Goal: Task Accomplishment & Management: Complete application form

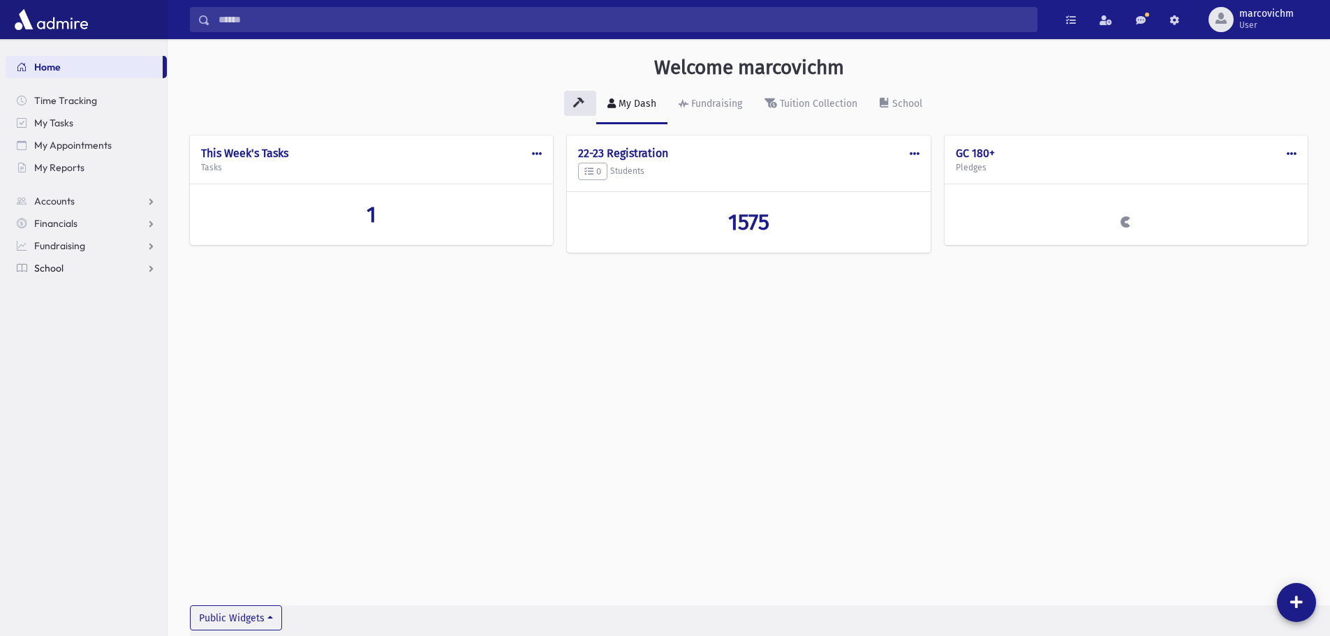
click at [50, 272] on span "School" at bounding box center [48, 268] width 29 height 13
click at [82, 397] on span "Meal Attendance" at bounding box center [79, 402] width 75 height 13
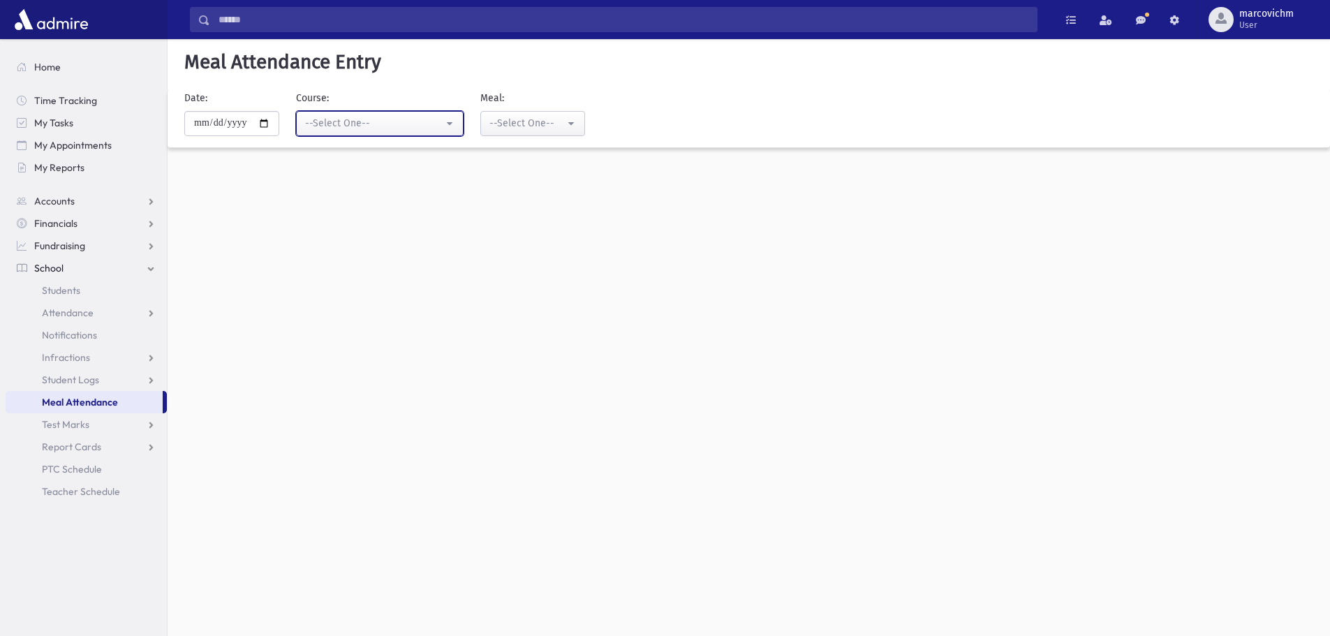
click at [358, 123] on div "--Select One--" at bounding box center [374, 123] width 138 height 15
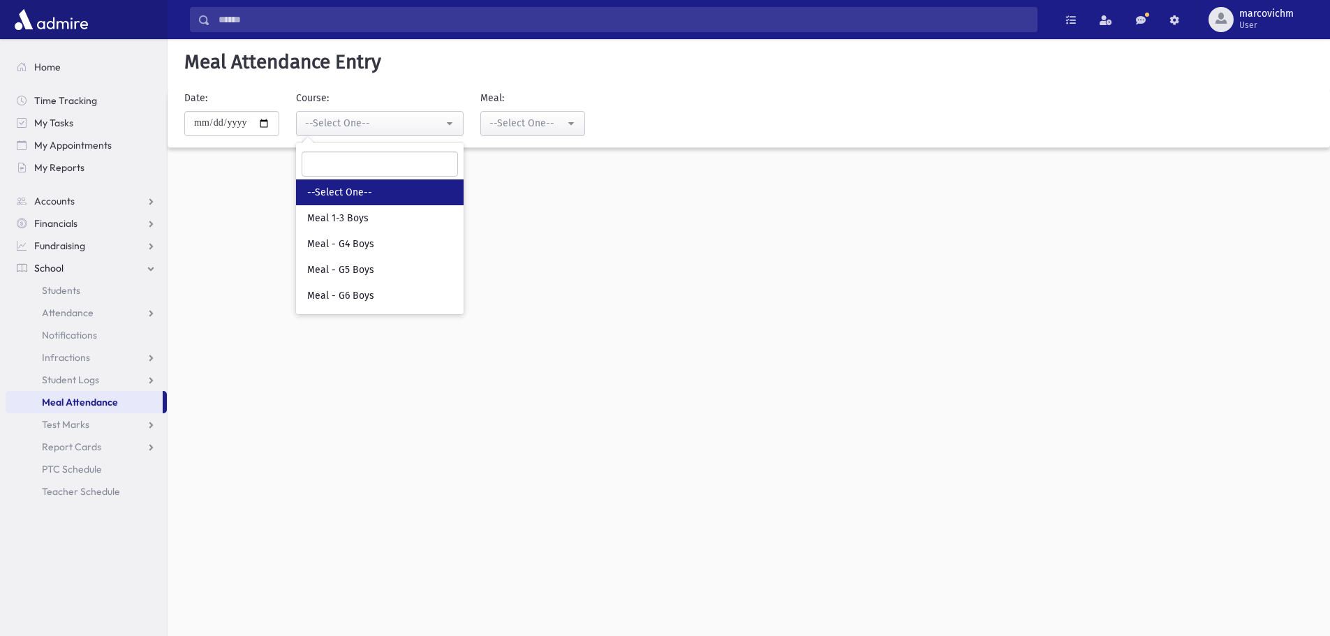
click at [619, 304] on div "**********" at bounding box center [749, 337] width 1163 height 597
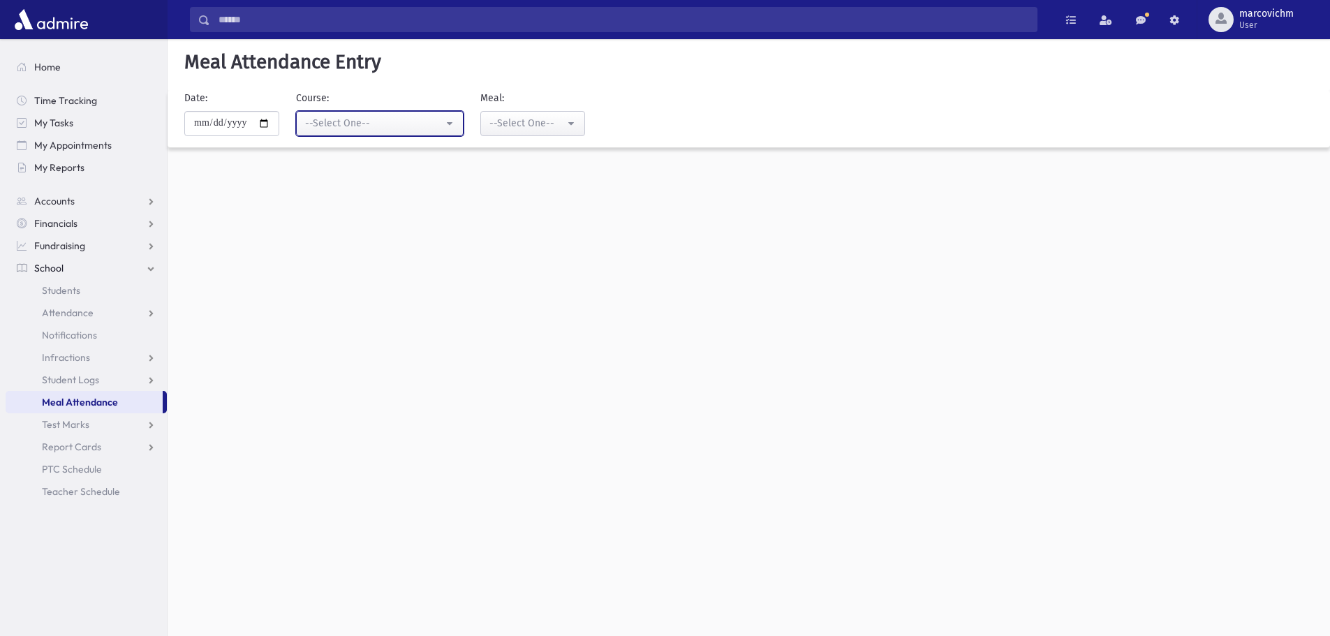
click at [350, 132] on button "--Select One--" at bounding box center [380, 123] width 168 height 25
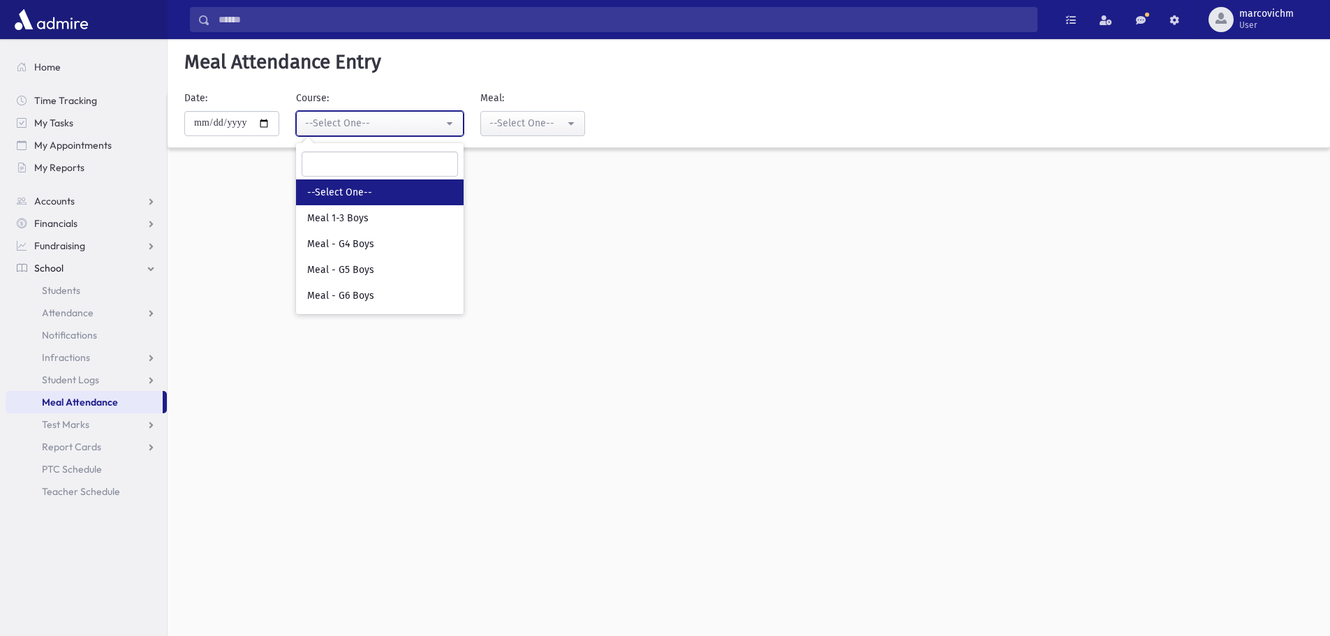
click at [350, 126] on div "--Select One--" at bounding box center [374, 123] width 138 height 15
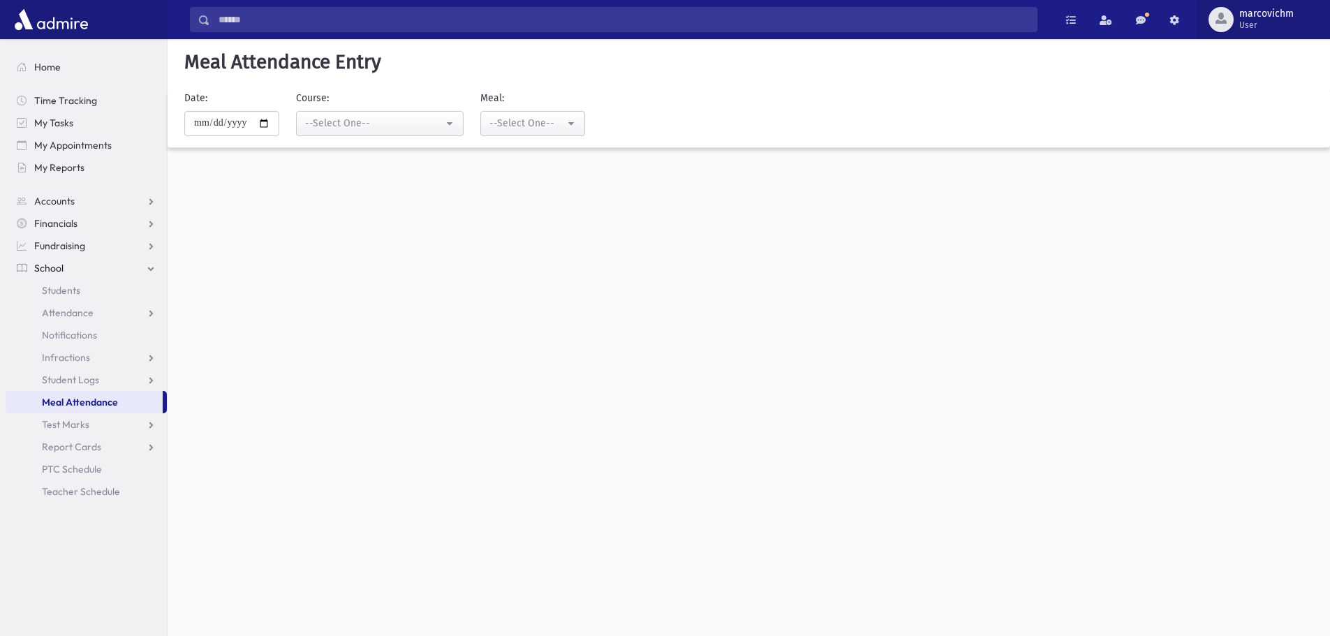
click at [1241, 24] on span "User" at bounding box center [1266, 25] width 54 height 11
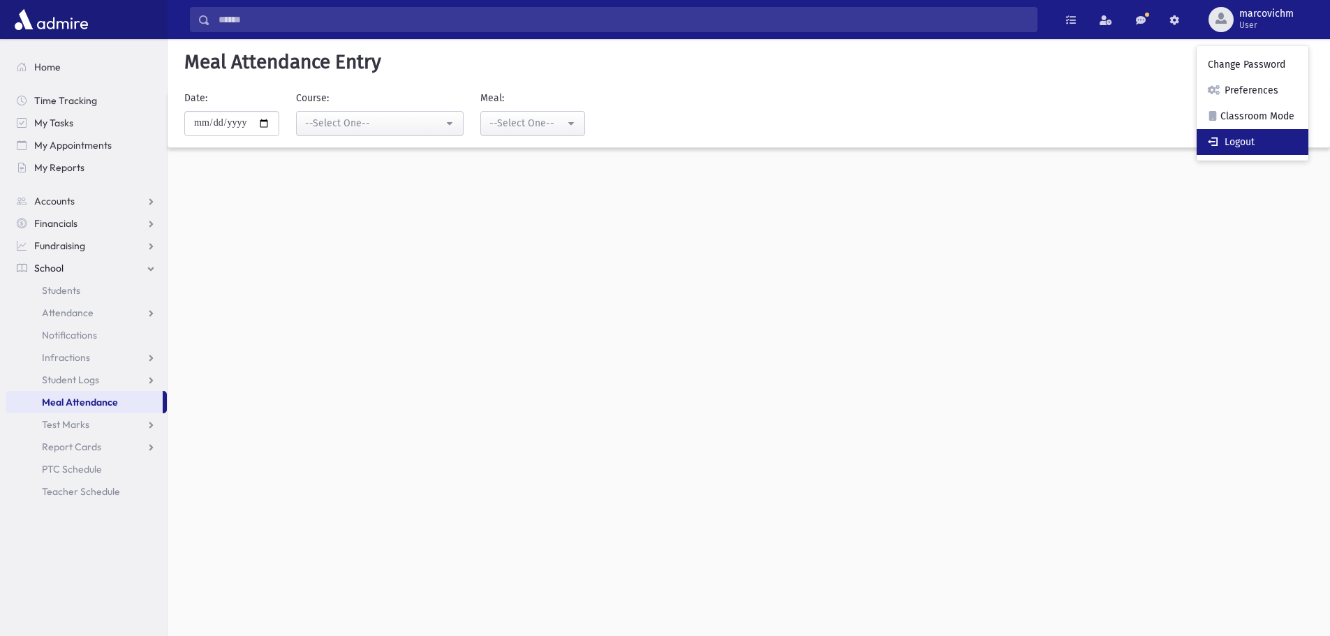
click at [1228, 147] on link "Logout" at bounding box center [1253, 142] width 112 height 26
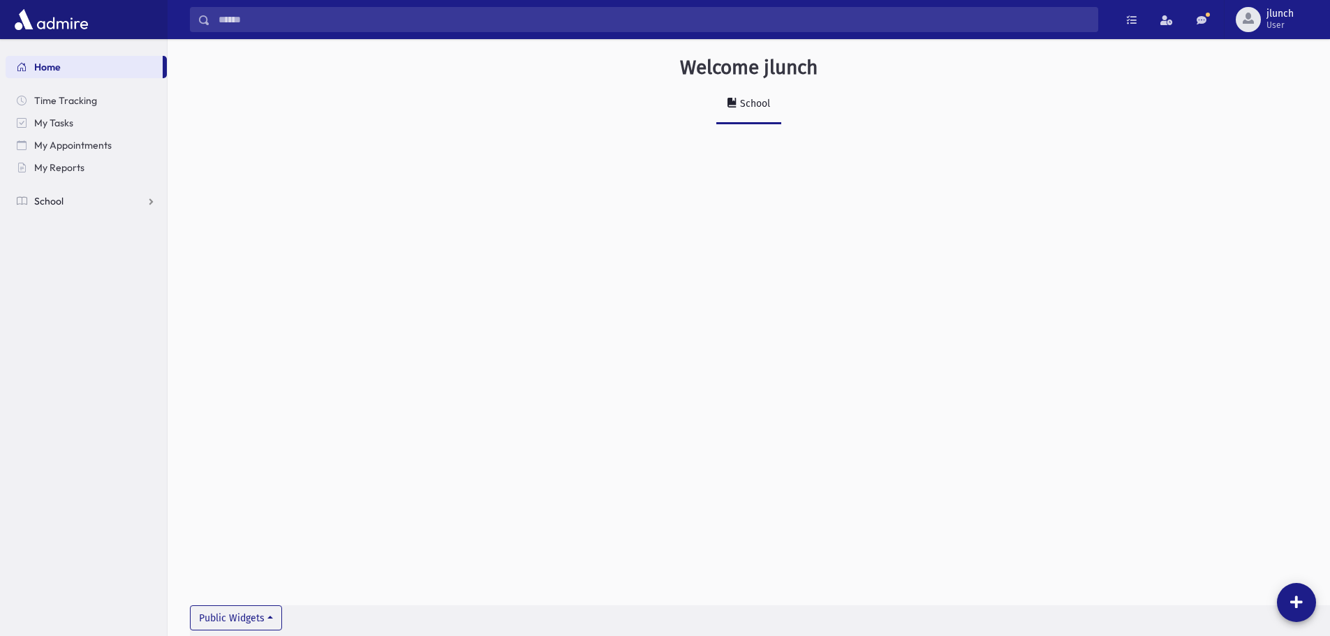
click at [81, 198] on link "School" at bounding box center [86, 201] width 161 height 22
click at [73, 340] on span "Meal Attendance" at bounding box center [79, 335] width 75 height 13
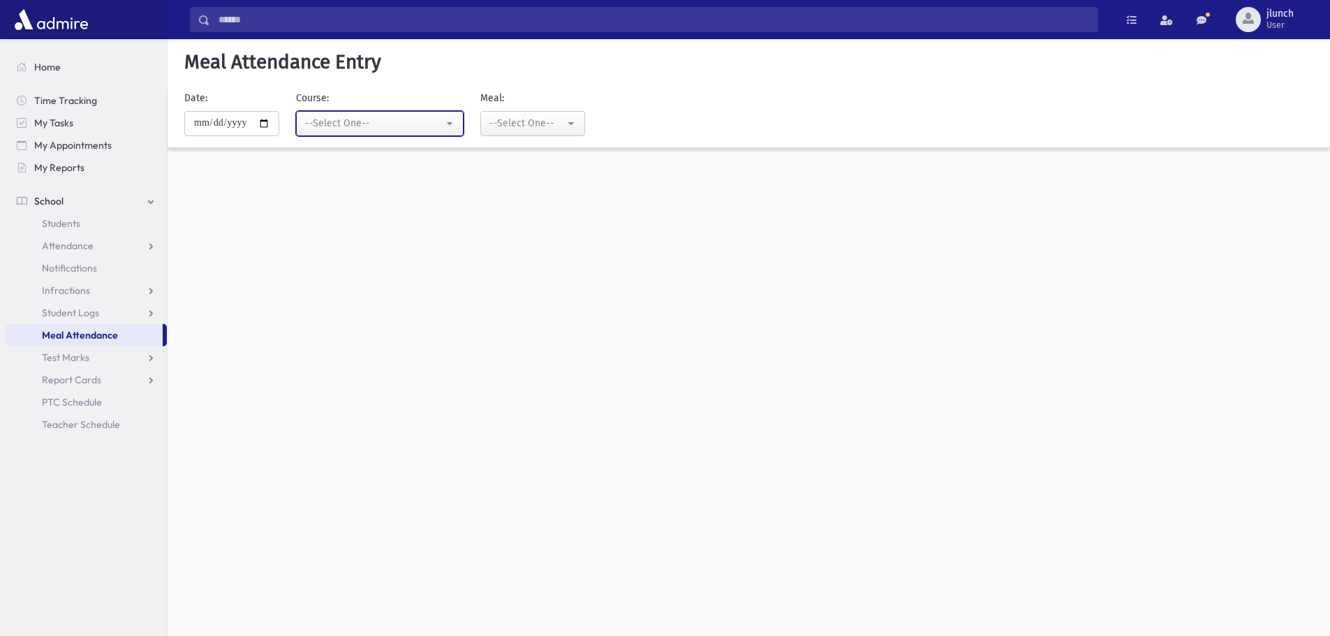
click at [411, 112] on button "--Select One--" at bounding box center [380, 123] width 168 height 25
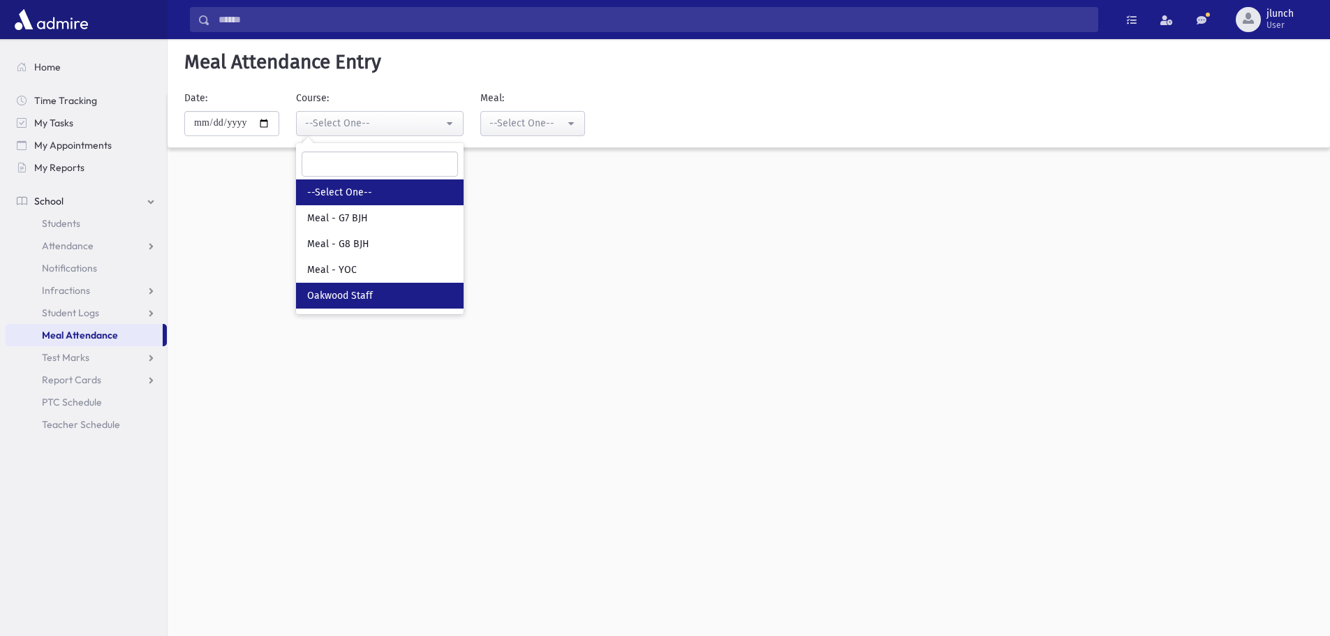
click at [390, 290] on link "Oakwood Staff" at bounding box center [380, 296] width 168 height 26
select select "*****"
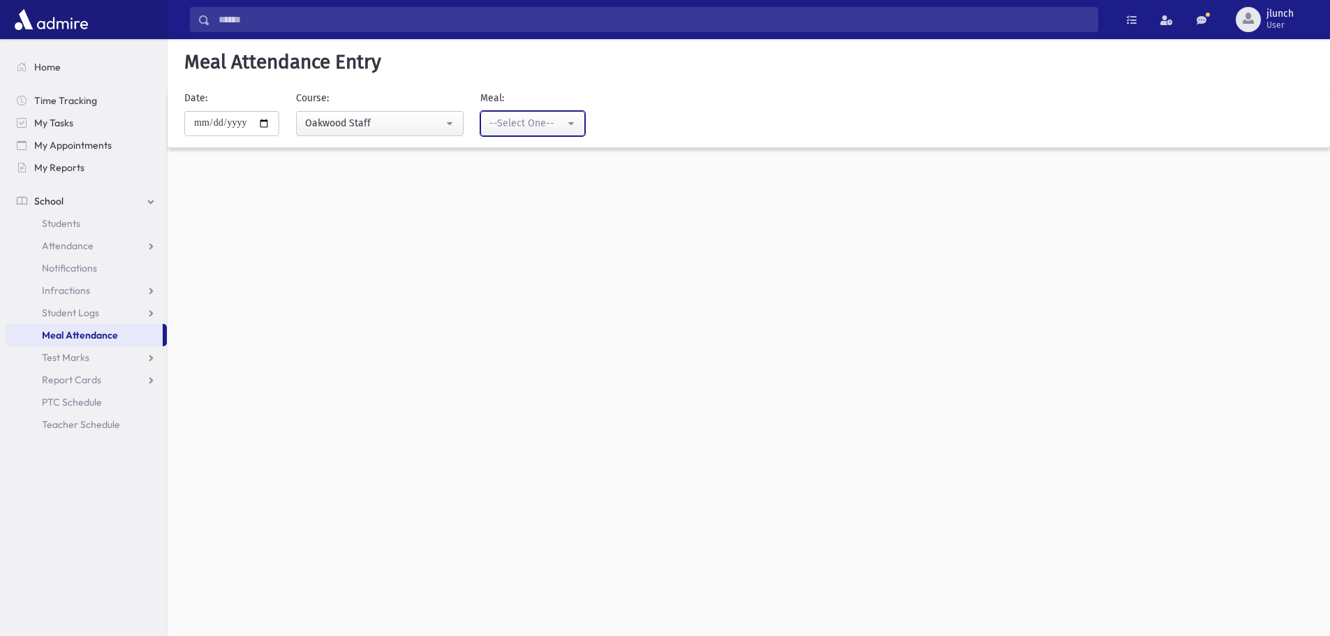
click at [540, 124] on div "--Select One--" at bounding box center [526, 123] width 75 height 15
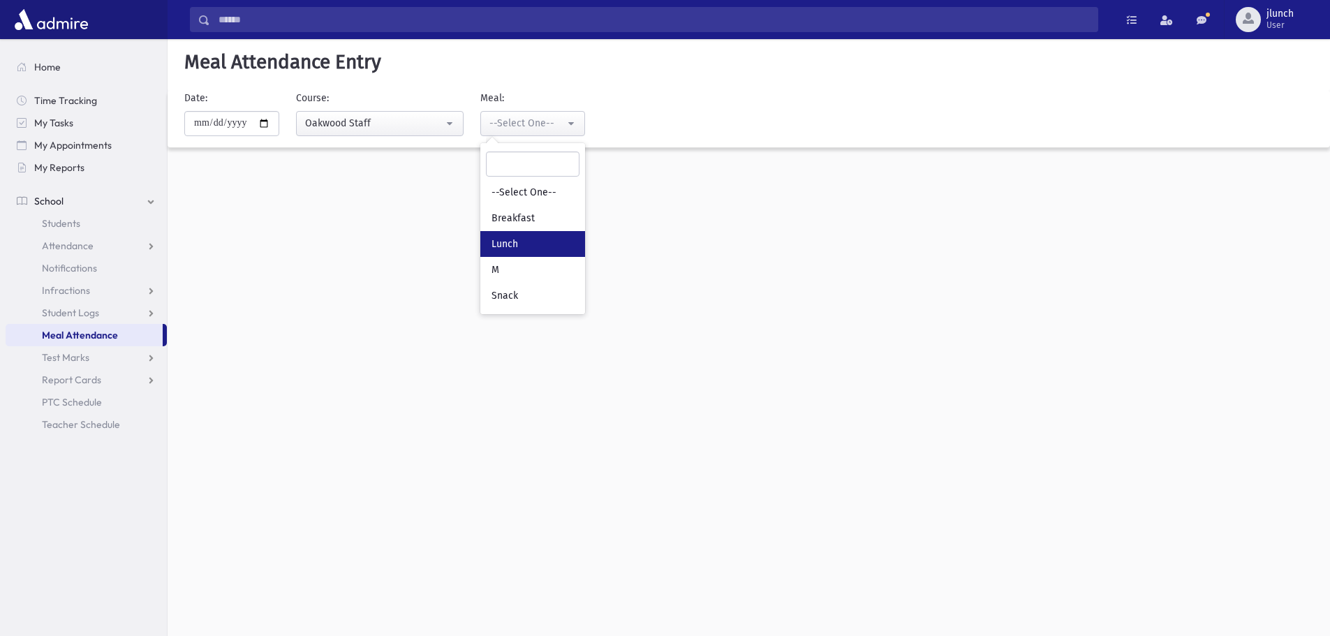
click at [540, 240] on link "Lunch" at bounding box center [532, 244] width 105 height 26
select select "*"
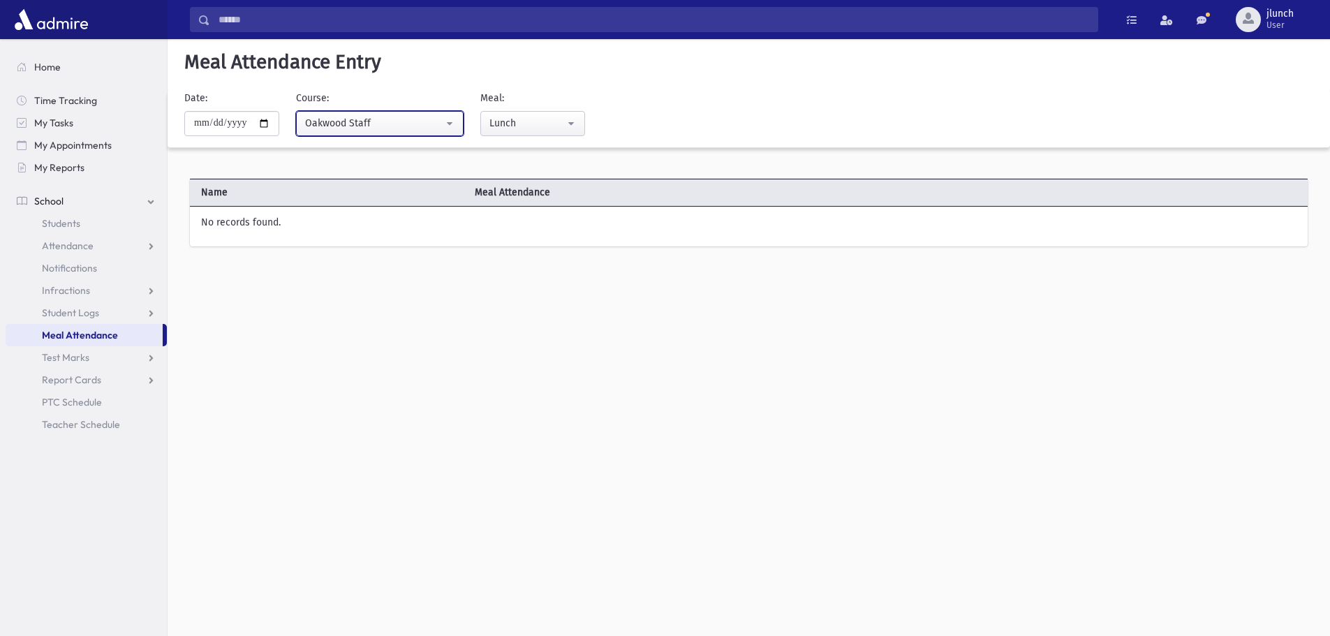
click at [439, 118] on div "Oakwood Staff" at bounding box center [374, 123] width 138 height 15
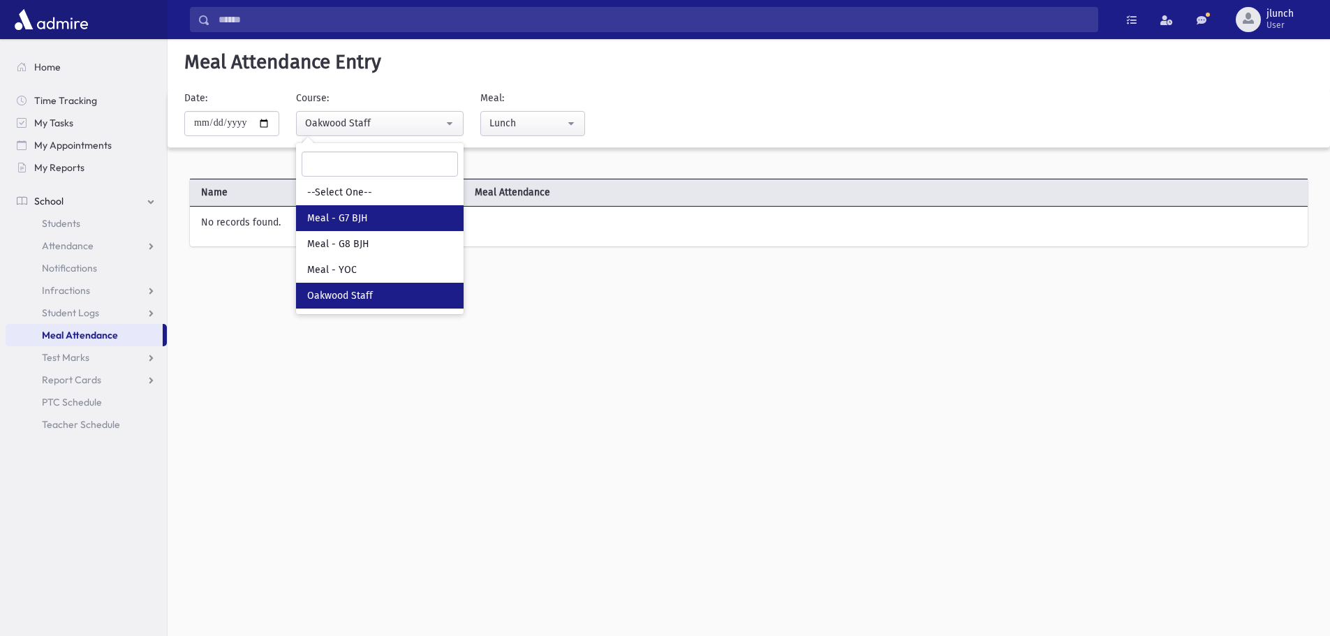
click at [403, 211] on link "Meal - G7 BJH" at bounding box center [380, 218] width 168 height 26
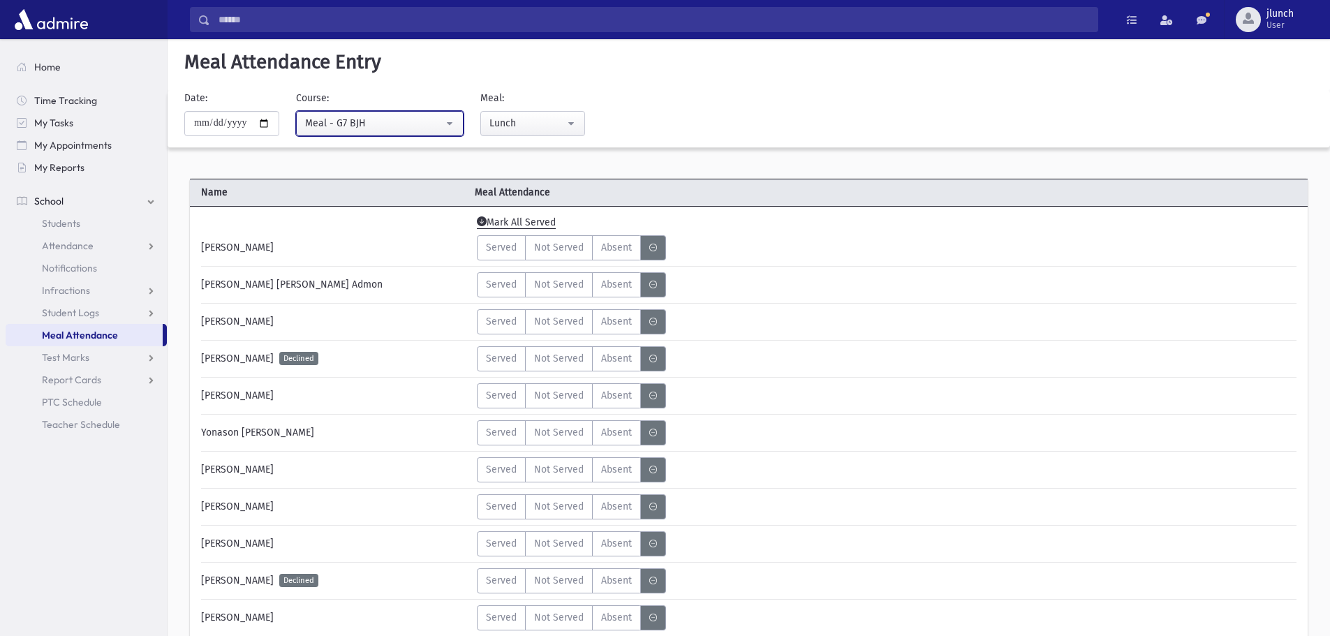
click at [384, 128] on div "Meal - G7 BJH" at bounding box center [374, 123] width 138 height 15
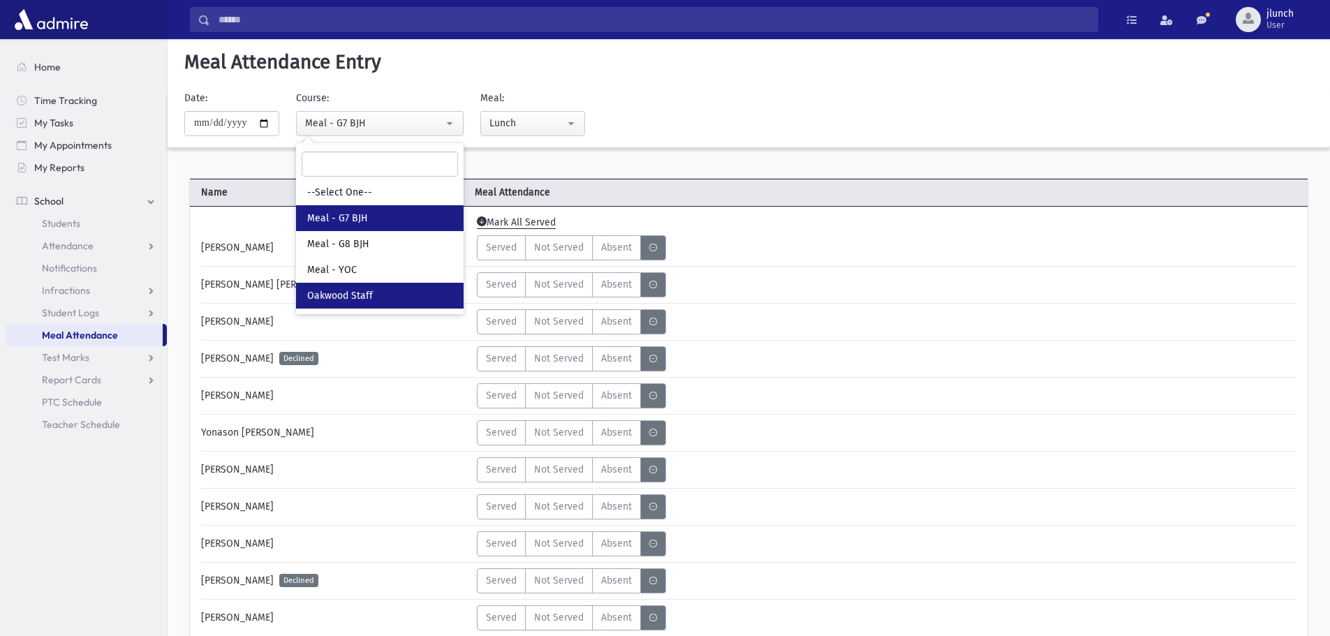
click at [408, 297] on link "Oakwood Staff" at bounding box center [380, 296] width 168 height 26
select select "*****"
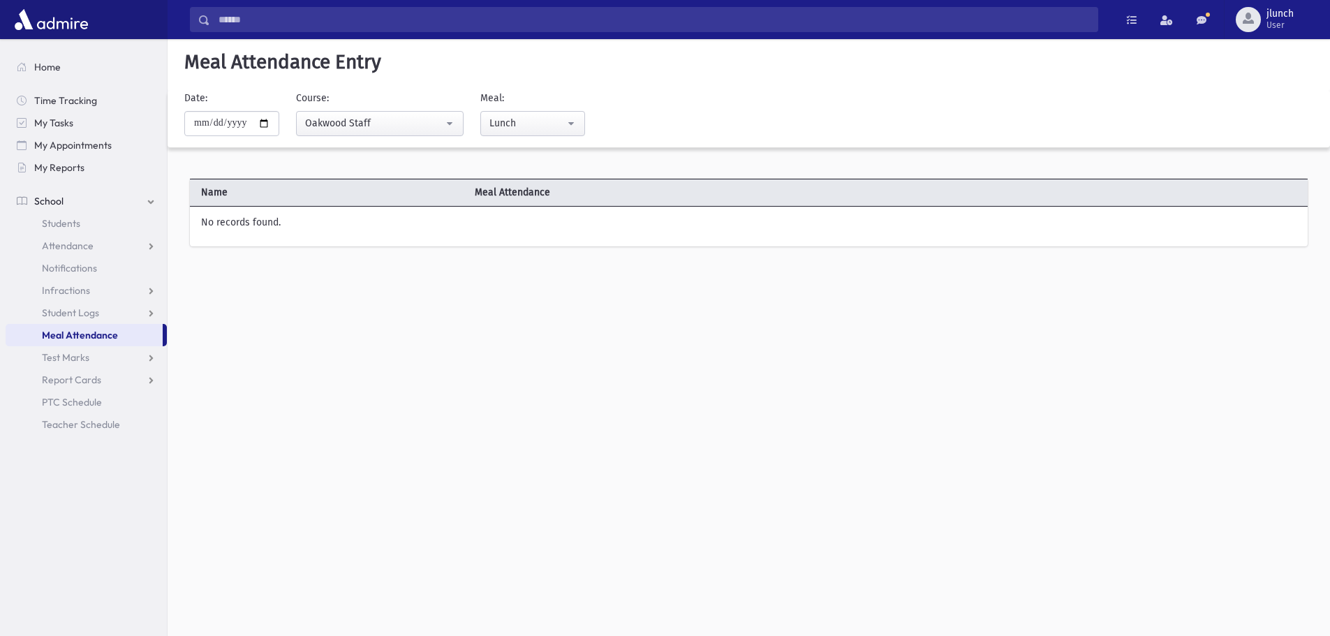
click at [362, 228] on div "No records found." at bounding box center [749, 227] width 1118 height 37
click at [573, 118] on button "Lunch" at bounding box center [532, 123] width 105 height 25
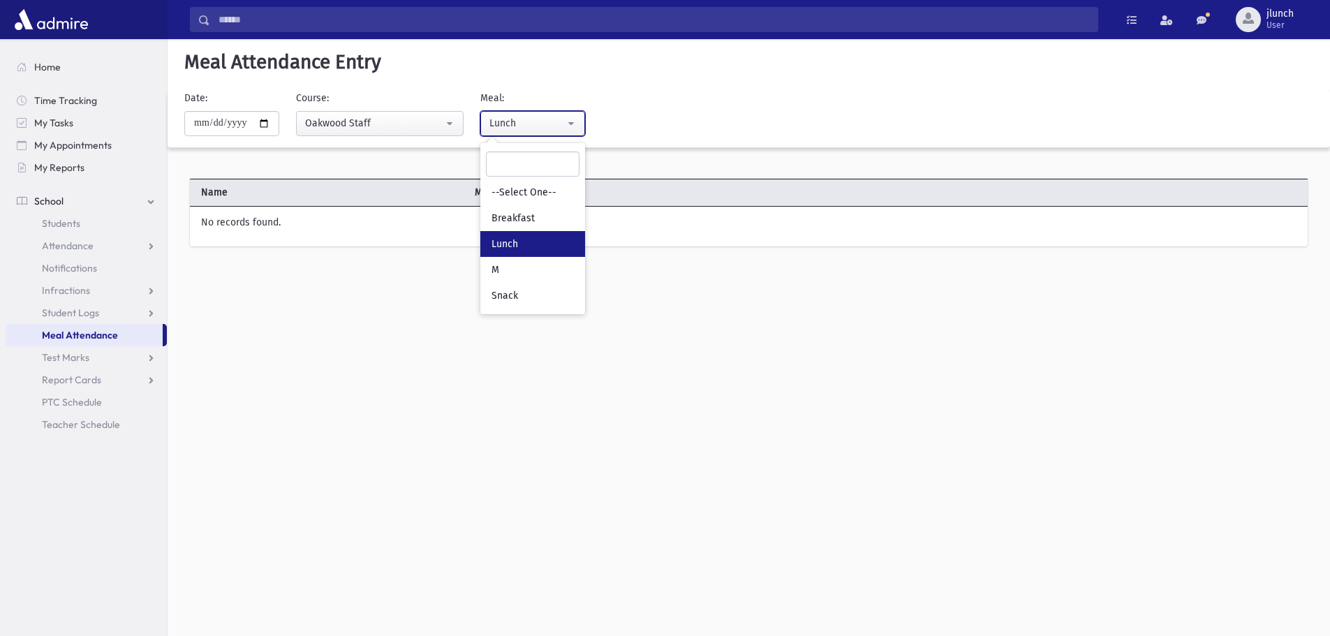
click at [573, 118] on button "Lunch" at bounding box center [532, 123] width 105 height 25
